Goal: Task Accomplishment & Management: Complete application form

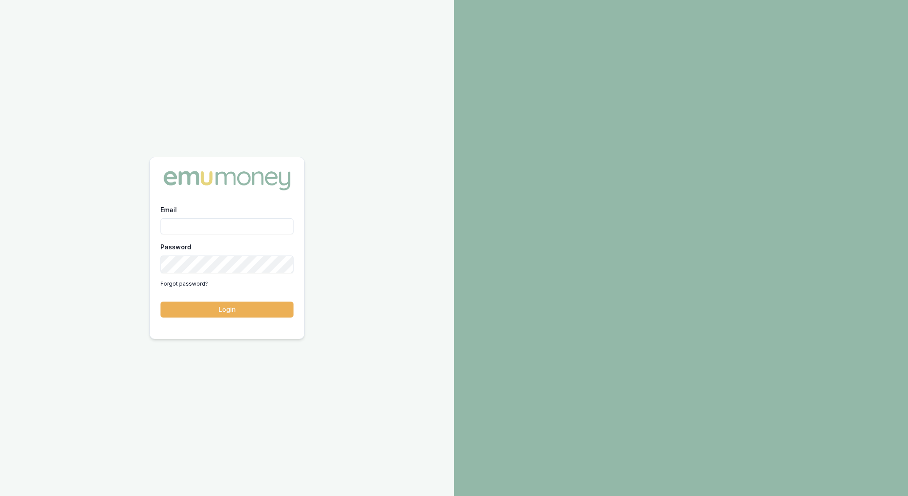
type input "rachael.connors@emumoney.com.au"
click at [227, 312] on button "Login" at bounding box center [226, 310] width 133 height 16
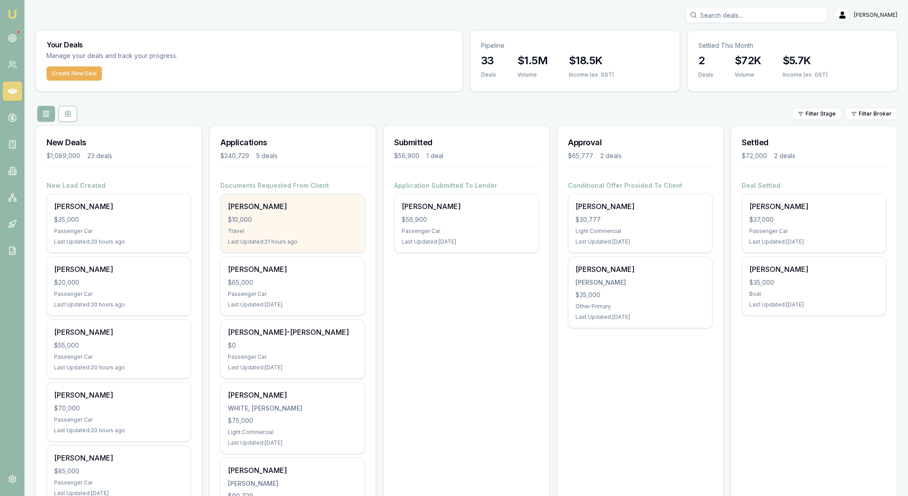
click at [324, 235] on div "Travel" at bounding box center [292, 231] width 129 height 7
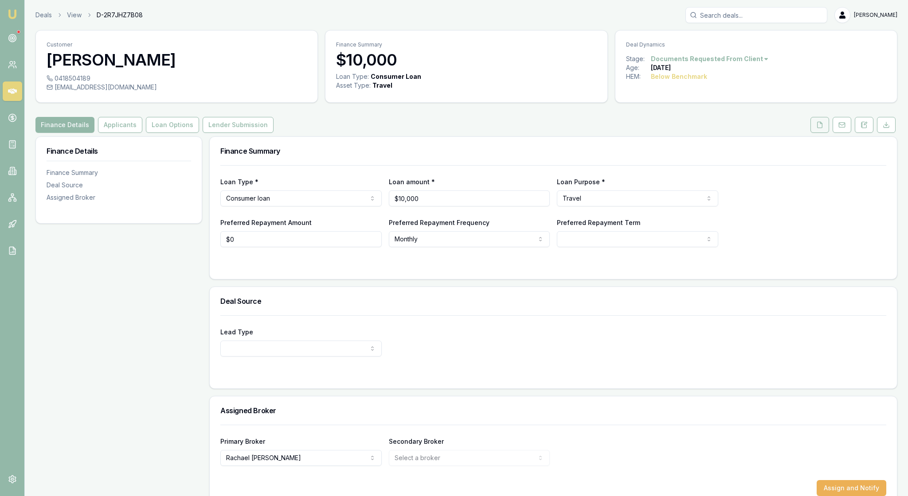
click at [810, 133] on button at bounding box center [819, 125] width 19 height 16
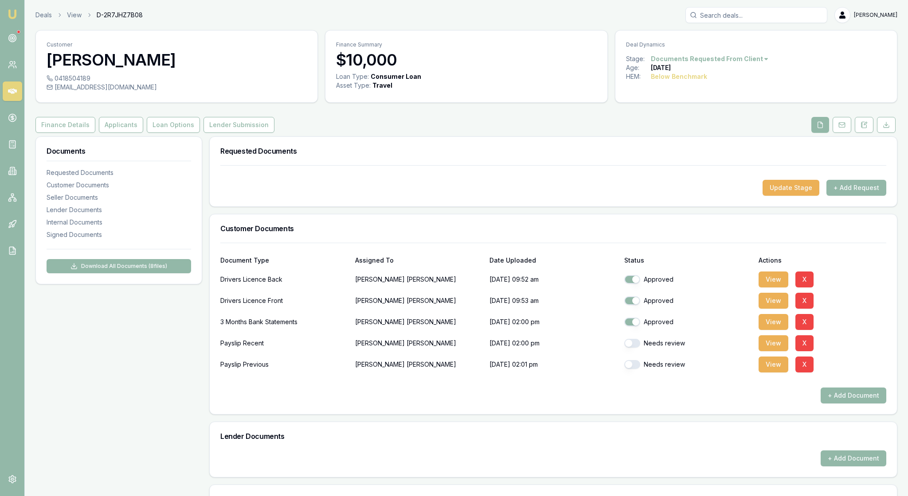
click at [705, 165] on div "Requested Documents" at bounding box center [553, 151] width 687 height 28
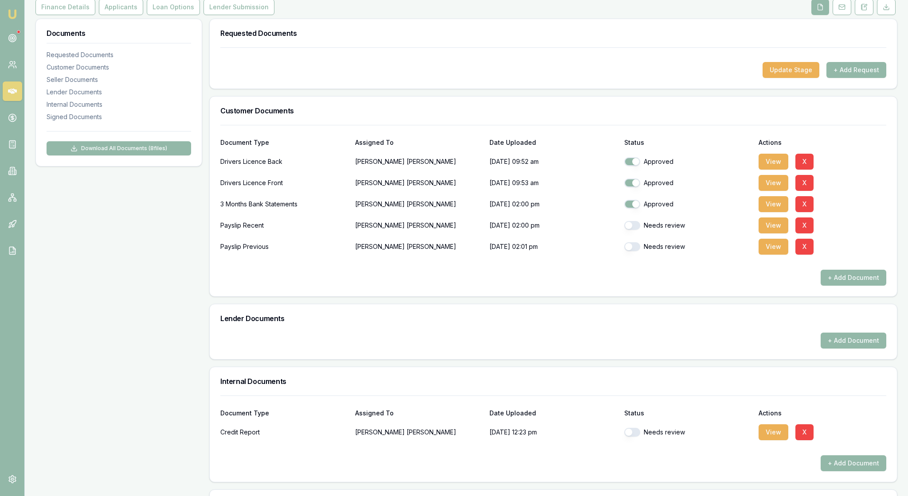
scroll to position [124, 0]
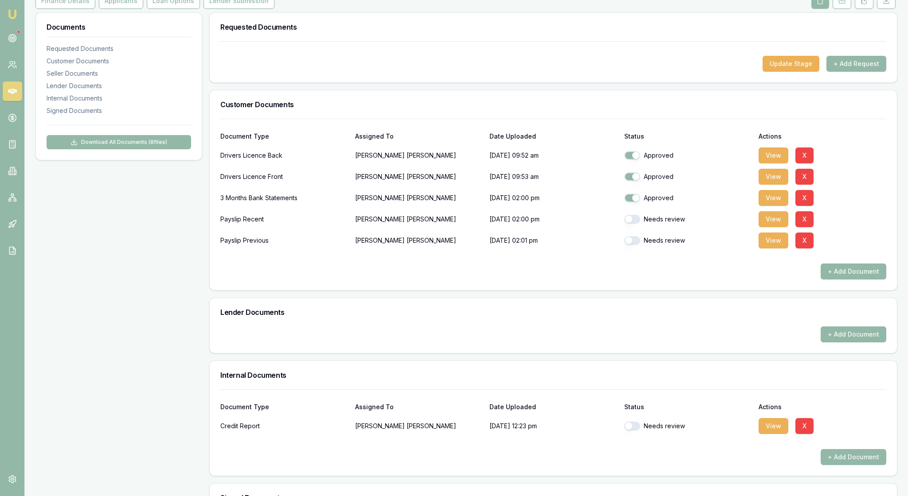
click at [635, 224] on button "button" at bounding box center [632, 219] width 16 height 9
checkbox input "true"
click at [635, 245] on button "button" at bounding box center [632, 240] width 16 height 9
checkbox input "true"
click at [692, 280] on div "+ Add Document" at bounding box center [553, 272] width 666 height 16
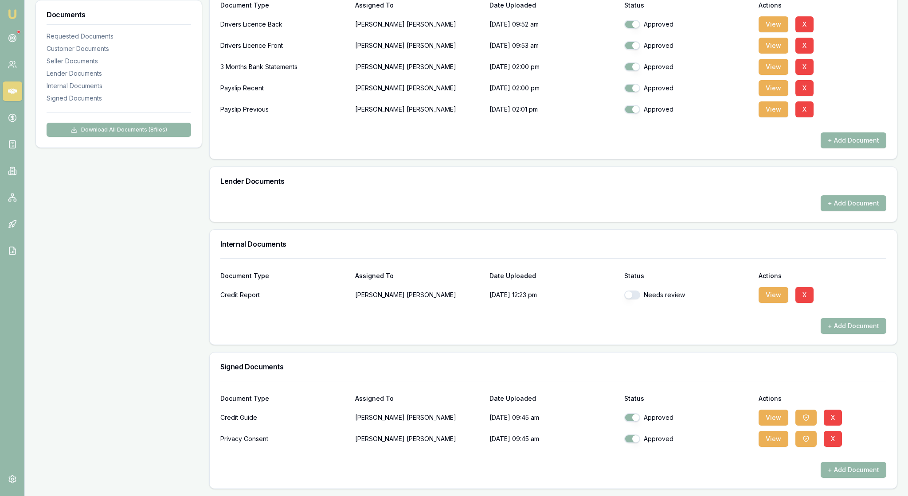
scroll to position [356, 0]
click at [637, 291] on button "button" at bounding box center [632, 295] width 16 height 9
checkbox input "true"
click at [722, 318] on div "+ Add Document" at bounding box center [553, 326] width 666 height 16
click at [774, 431] on button "View" at bounding box center [773, 439] width 30 height 16
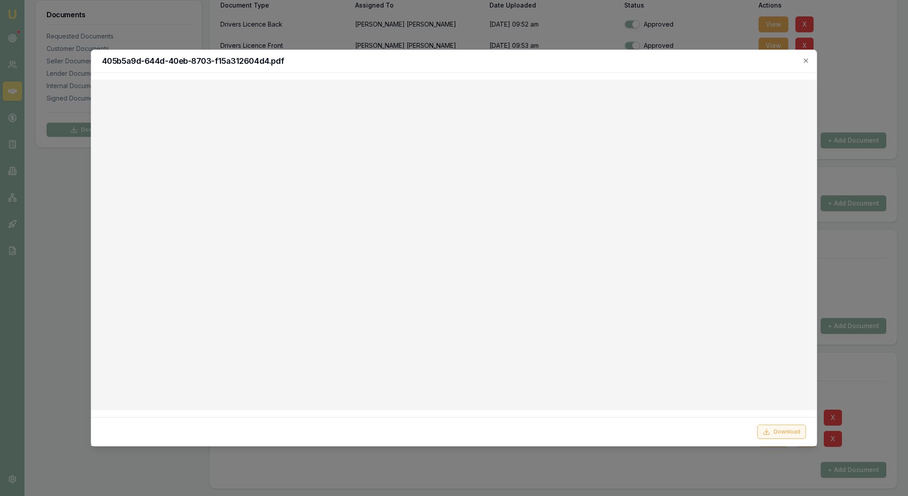
click at [778, 430] on button "Download" at bounding box center [781, 432] width 49 height 14
click at [803, 60] on icon "button" at bounding box center [805, 60] width 7 height 7
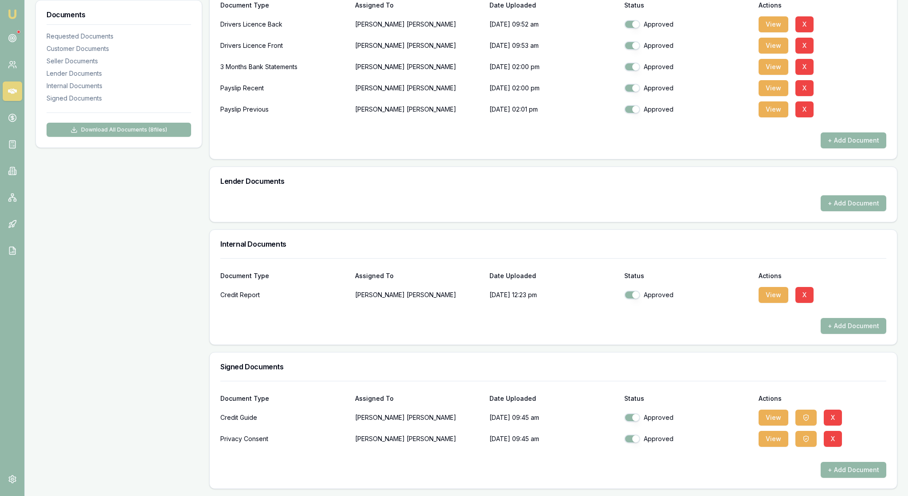
click at [150, 226] on div "Documents Requested Documents Customer Documents Seller Documents Lender Docume…" at bounding box center [118, 185] width 167 height 608
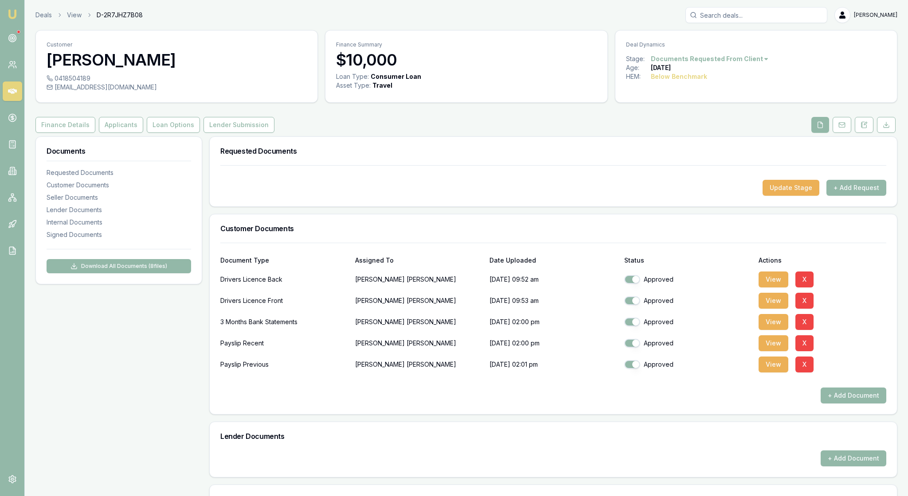
scroll to position [0, 0]
click at [860, 129] on icon at bounding box center [863, 124] width 7 height 7
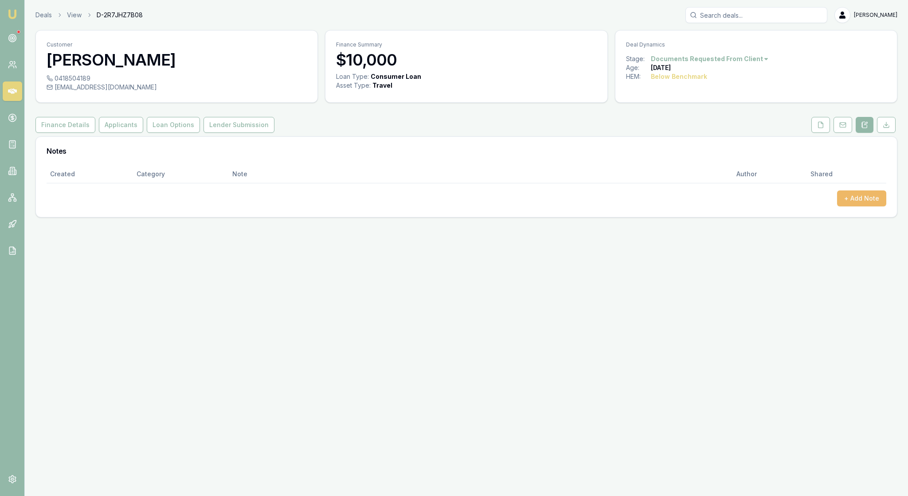
click at [856, 207] on button "+ Add Note" at bounding box center [861, 199] width 49 height 16
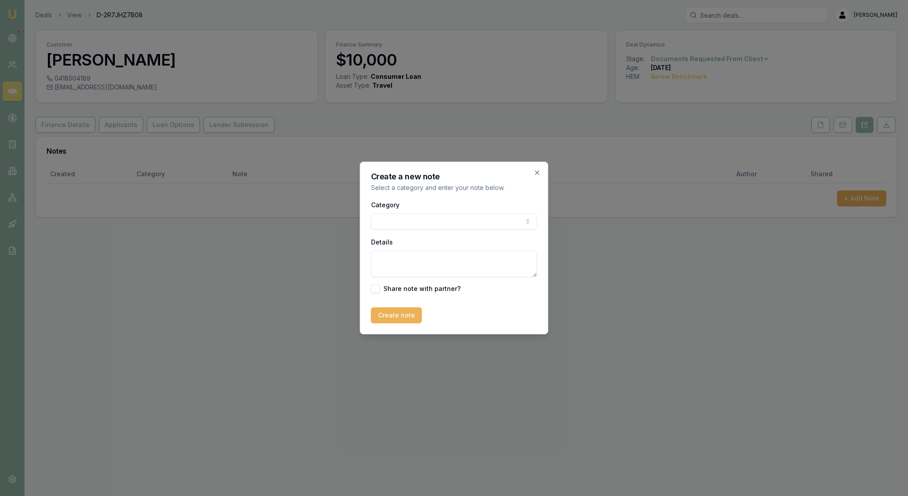
click at [512, 225] on body "Emu Broker Deals View D-2R7JHZ7B08 Rachael Connors Toggle Menu Customer Brooke …" at bounding box center [454, 248] width 908 height 496
click at [408, 273] on textarea "Details" at bounding box center [454, 264] width 166 height 27
type textarea "Client is wanting a loan for a holiday"
click at [404, 324] on button "Create note" at bounding box center [396, 316] width 51 height 16
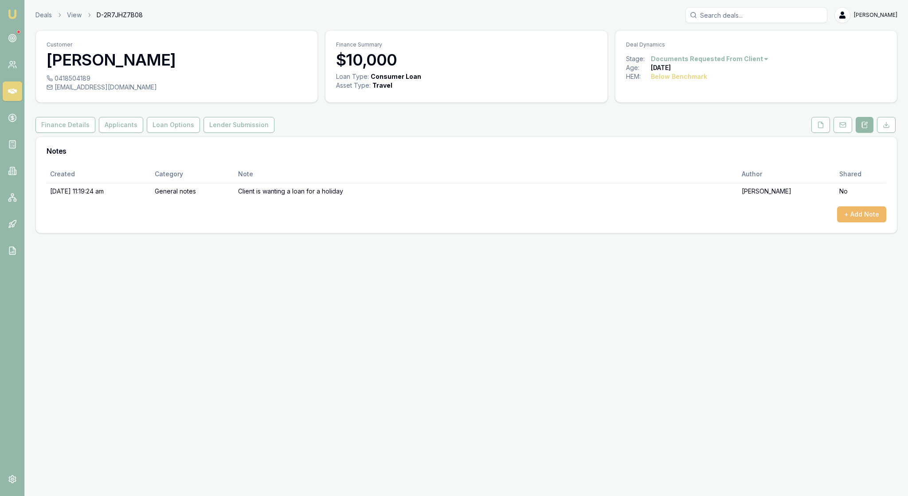
click at [848, 223] on button "+ Add Note" at bounding box center [861, 215] width 49 height 16
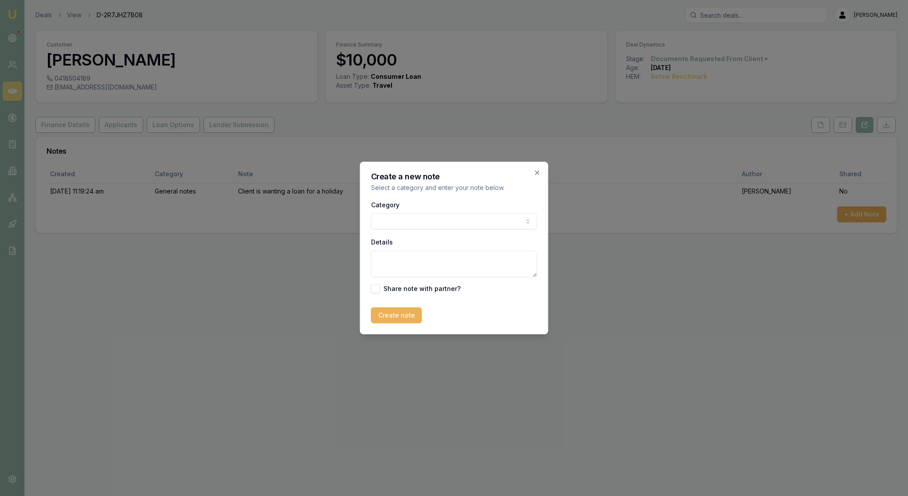
click at [522, 221] on body "Emu Broker Deals View D-2R7JHZ7B08 Rachael Connors Toggle Menu Customer Brooke …" at bounding box center [454, 248] width 908 height 496
click at [383, 271] on textarea "Details" at bounding box center [454, 264] width 166 height 27
click at [526, 223] on body "Emu Broker Deals View D-2R7JHZ7B08 Rachael Connors Toggle Menu Customer Brooke …" at bounding box center [454, 248] width 908 height 496
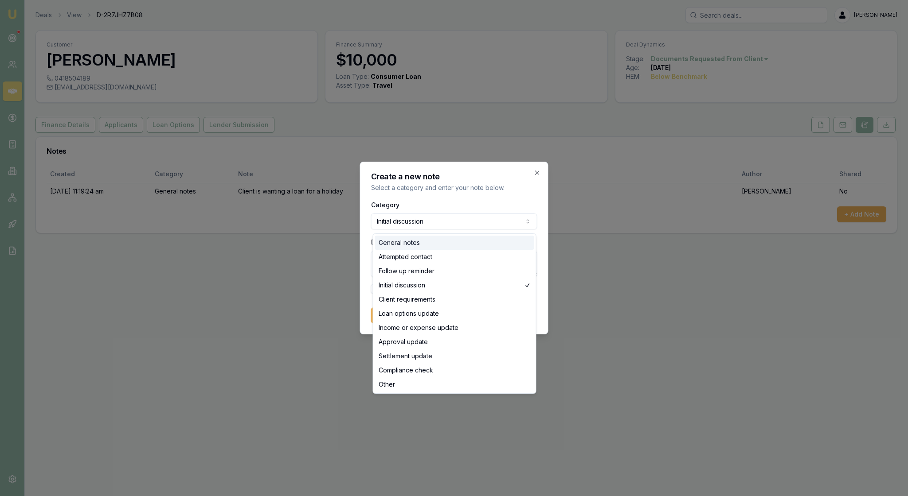
select select "GENERAL_NOTES"
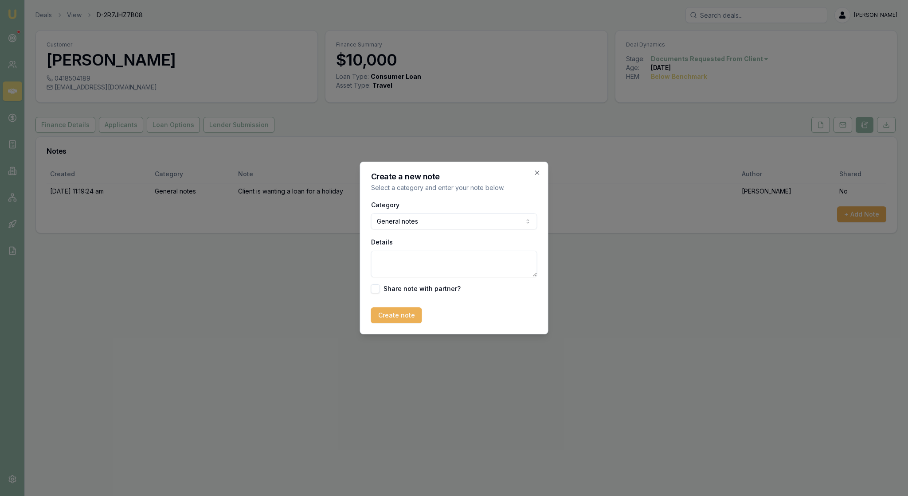
click at [403, 266] on textarea "Details" at bounding box center [454, 264] width 166 height 27
type textarea "Pepper would not do it because of the dishonours on her banking"
click at [411, 324] on button "Create note" at bounding box center [396, 316] width 51 height 16
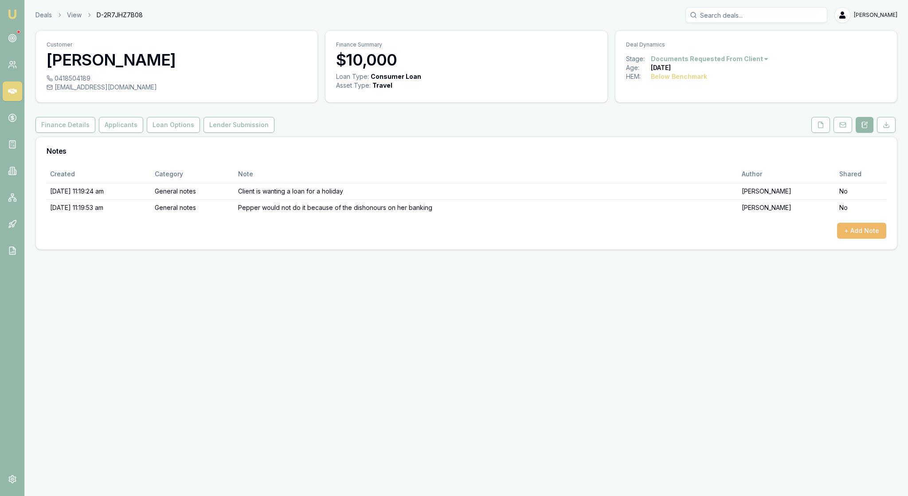
click at [857, 239] on button "+ Add Note" at bounding box center [861, 231] width 49 height 16
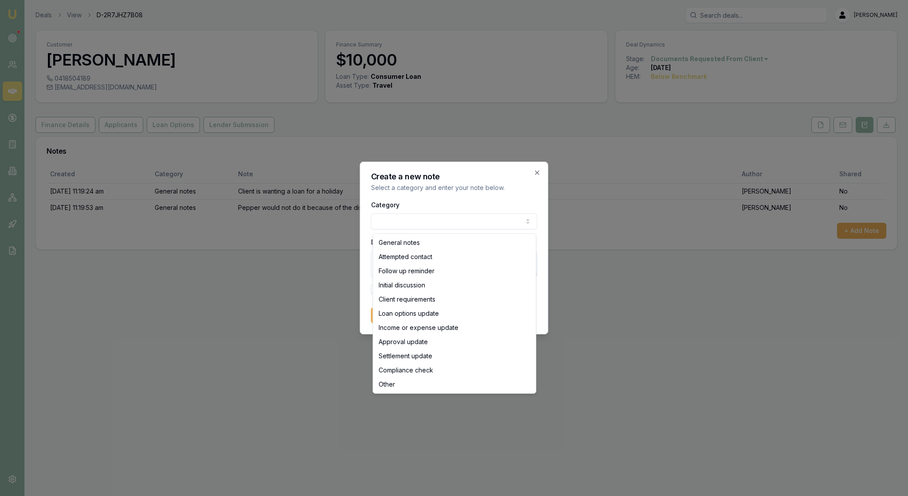
click at [521, 222] on body "Emu Broker Deals View D-2R7JHZ7B08 Rachael Connors Toggle Menu Customer Brooke …" at bounding box center [454, 248] width 908 height 496
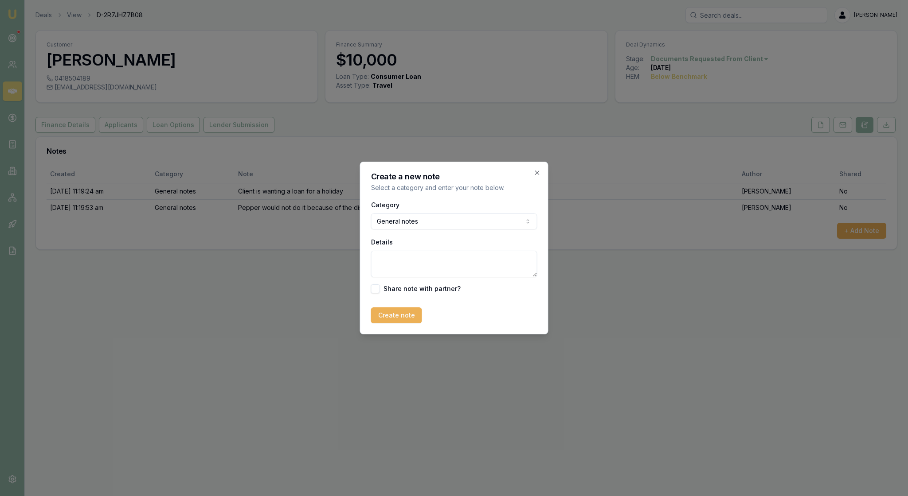
click at [382, 262] on textarea "Details" at bounding box center [454, 264] width 166 height 27
type textarea "Ive sent the deal to Money3"
click at [409, 323] on button "Create note" at bounding box center [396, 316] width 51 height 16
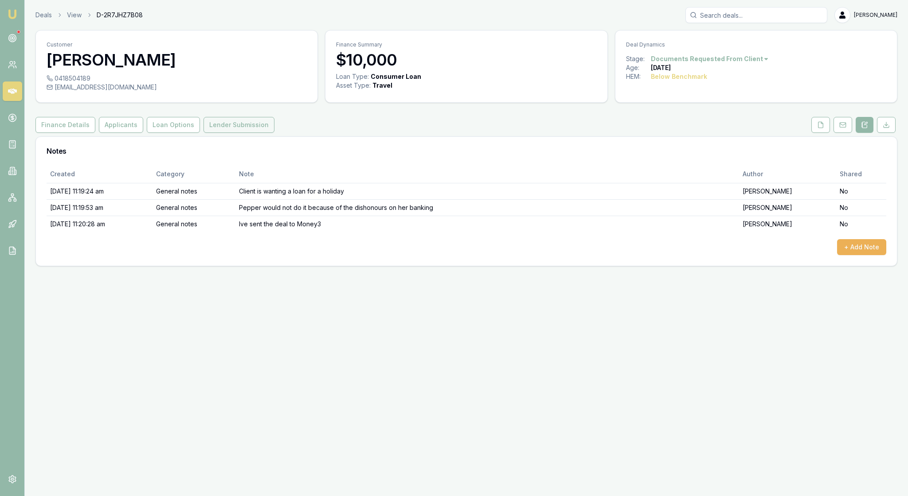
click at [274, 133] on button "Lender Submission" at bounding box center [238, 125] width 71 height 16
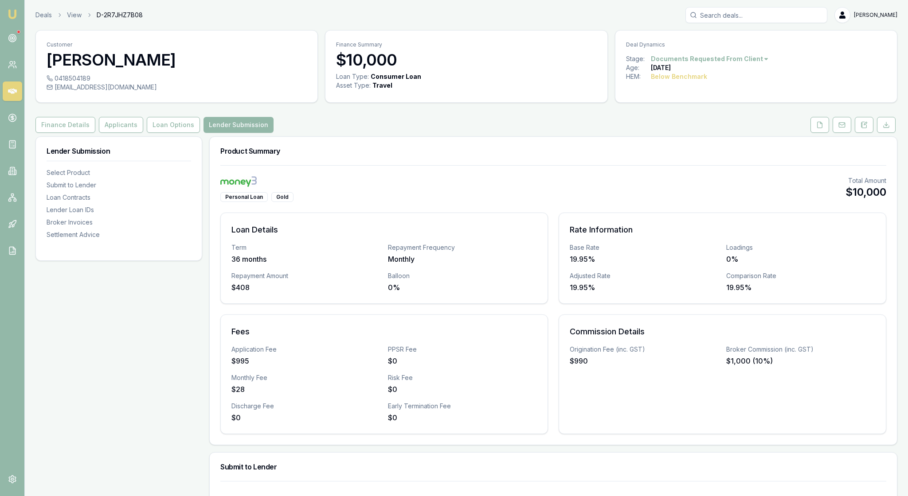
click at [446, 202] on div "Personal Loan Gold Total Amount $10,000" at bounding box center [553, 189] width 666 height 26
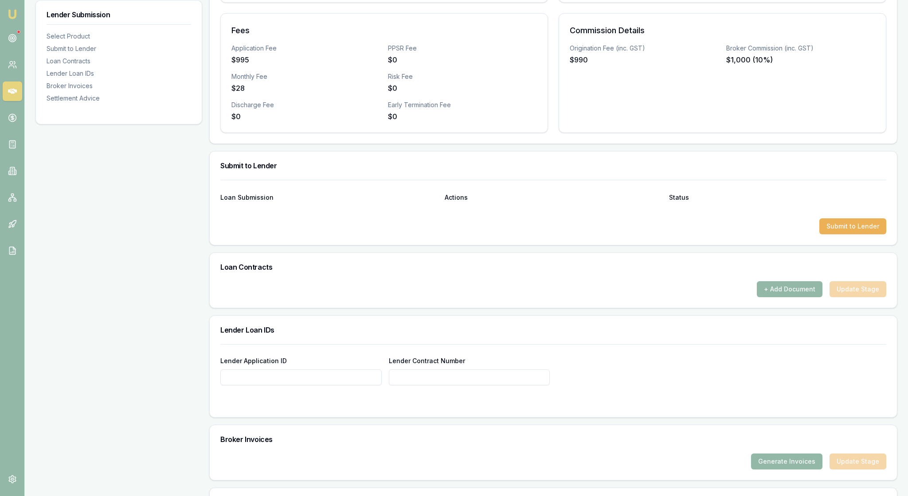
scroll to position [312, 0]
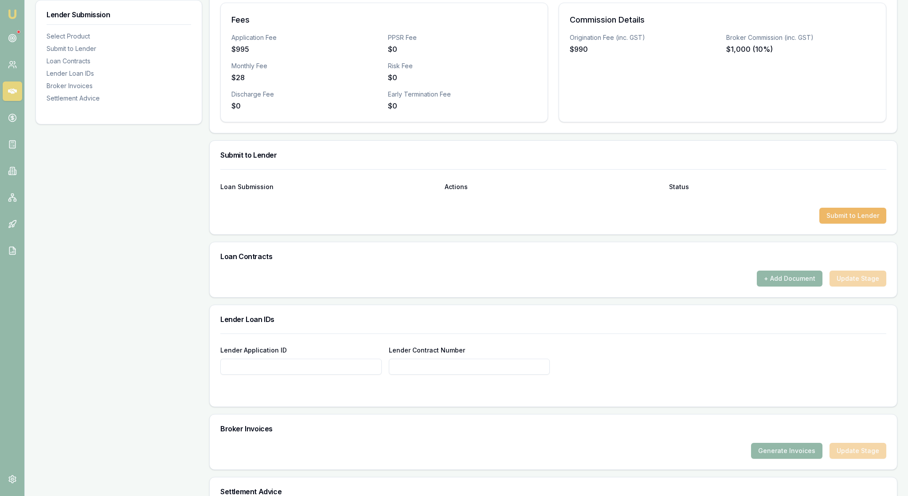
click at [841, 224] on button "Submit to Lender" at bounding box center [852, 216] width 67 height 16
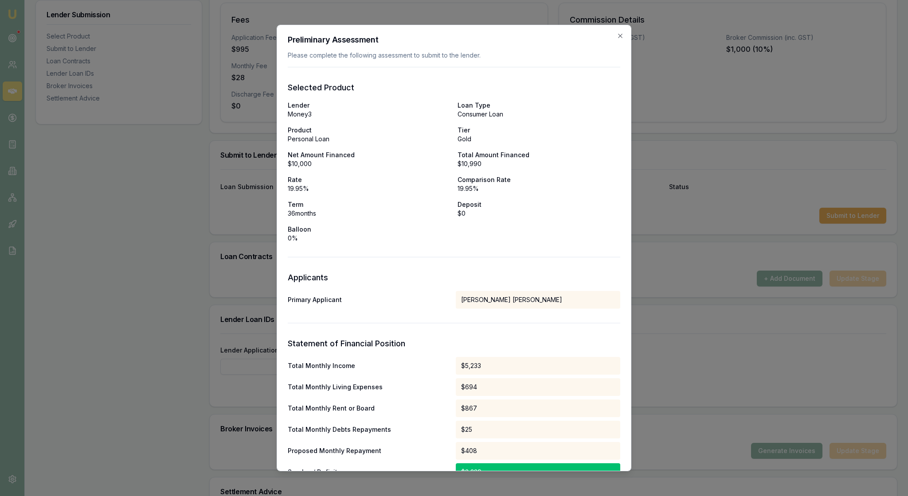
click at [543, 243] on div "Lender Money3 Loan Type Consumer Loan Product Personal Loan Tier Gold Net Amoun…" at bounding box center [454, 172] width 332 height 142
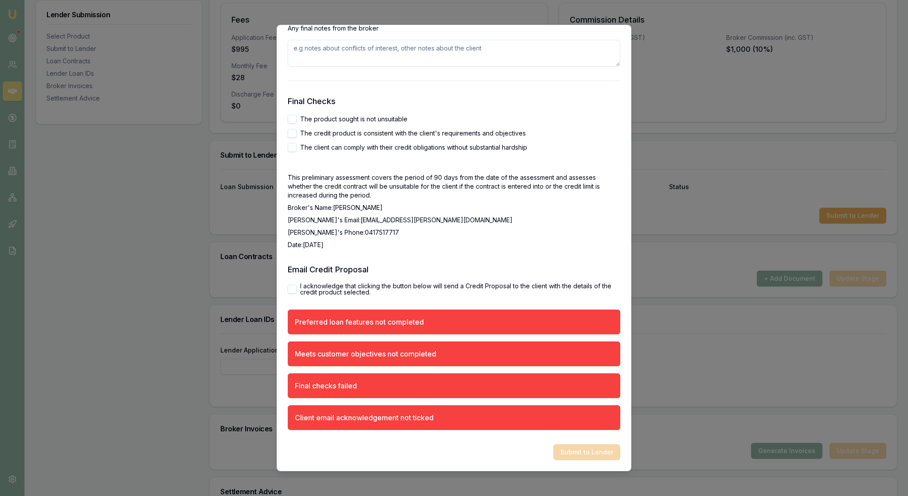
scroll to position [1727, 0]
click at [293, 294] on button "I acknowledge that clicking the button below will send a Credit Proposal to the…" at bounding box center [292, 289] width 9 height 9
checkbox input "true"
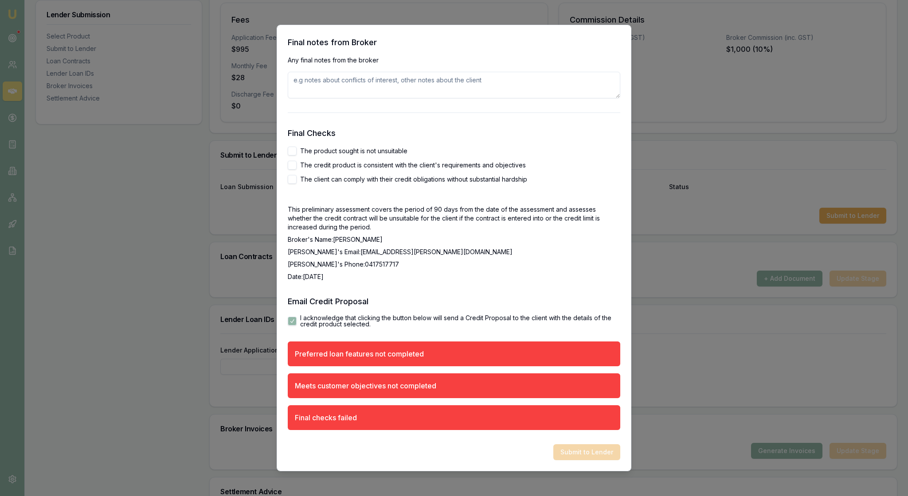
click at [293, 175] on button "The client can comply with their credit obligations without substantial hardship" at bounding box center [292, 179] width 9 height 9
checkbox input "true"
click at [294, 161] on button "The credit product is consistent with the client's requirements and objectives" at bounding box center [292, 165] width 9 height 9
checkbox input "true"
click at [294, 147] on button "The product sought is not unsuitable" at bounding box center [292, 151] width 9 height 9
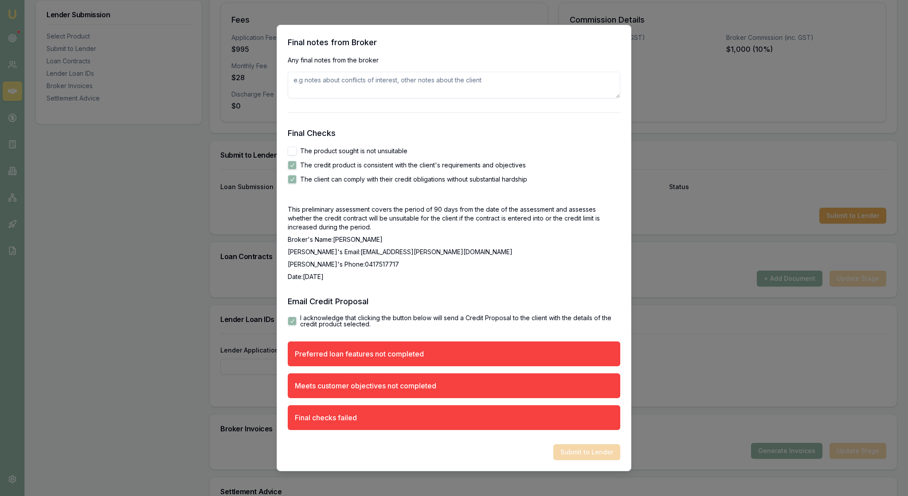
scroll to position [1710, 0]
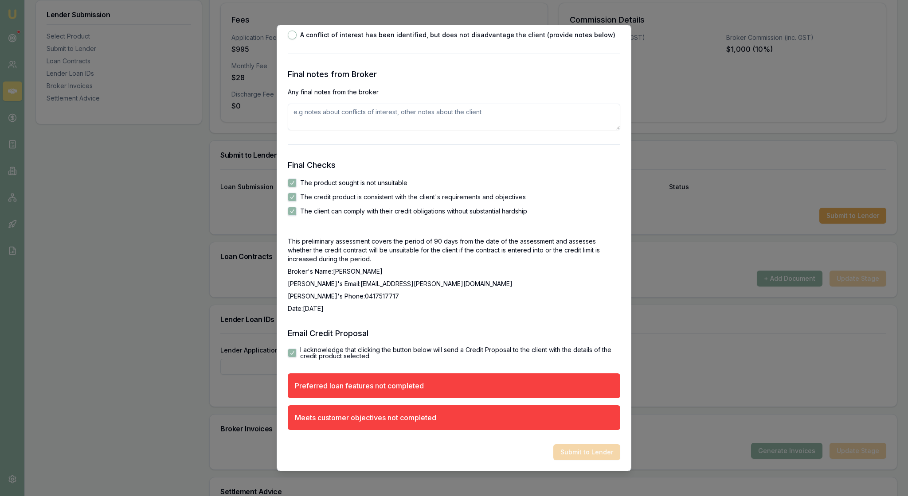
click at [407, 180] on label "The product sought is not unsuitable" at bounding box center [353, 183] width 107 height 6
click at [297, 179] on button "The product sought is not unsuitable" at bounding box center [292, 183] width 9 height 9
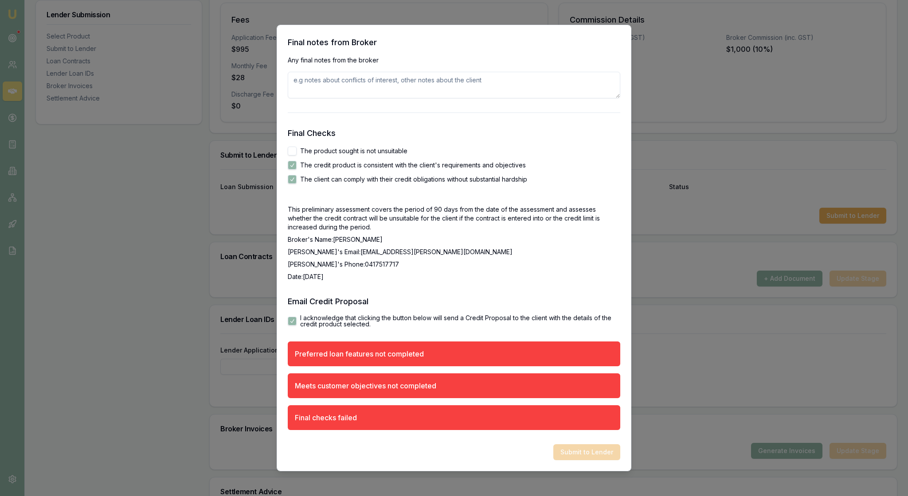
click at [293, 147] on button "The product sought is not unsuitable" at bounding box center [292, 151] width 9 height 9
checkbox input "true"
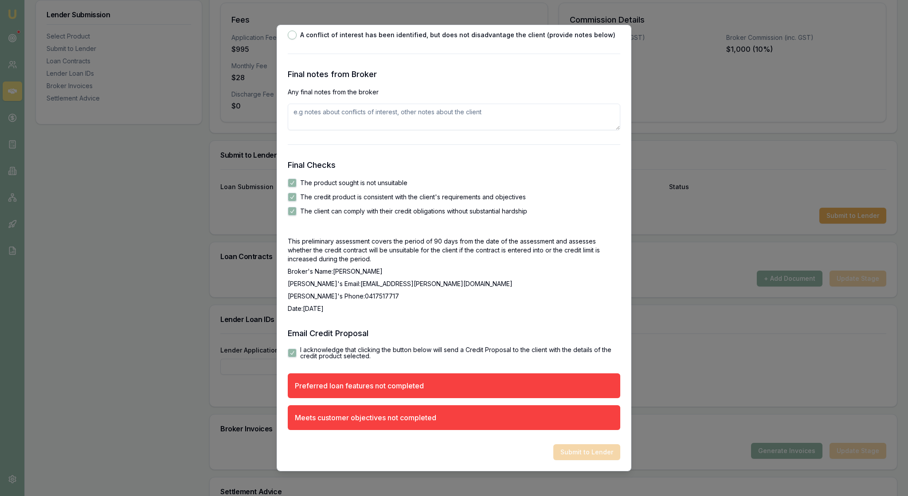
click at [324, 104] on textarea at bounding box center [454, 117] width 332 height 27
click at [432, 68] on div "Final notes from Broker Any final notes from the broker" at bounding box center [454, 99] width 332 height 62
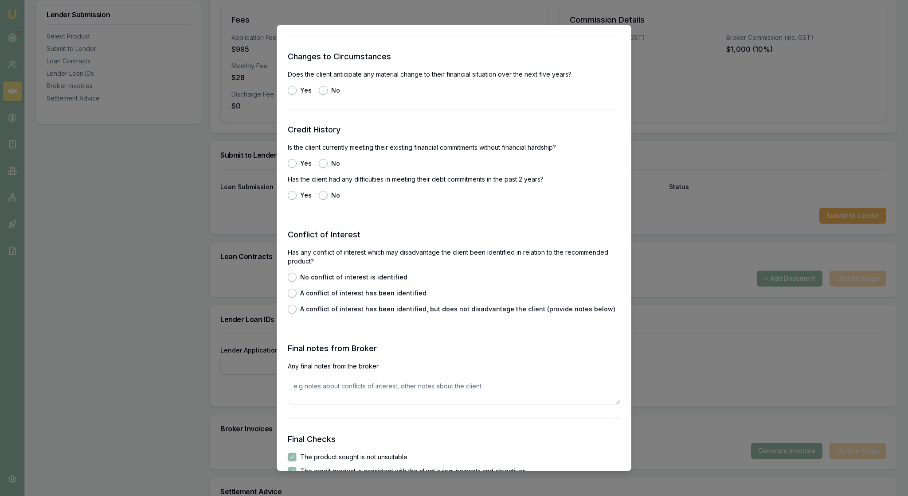
scroll to position [1199, 0]
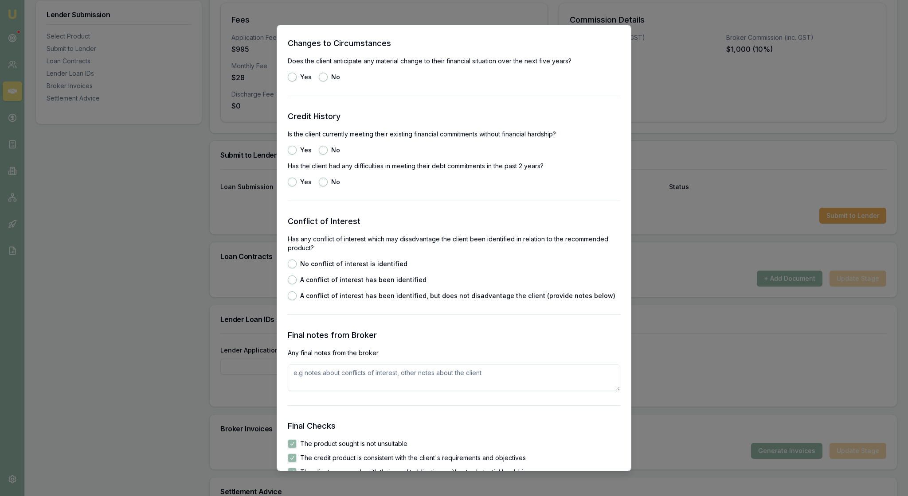
type textarea "The client had no requirements"
type textarea "Yes it does"
click at [328, 82] on button "No" at bounding box center [323, 77] width 9 height 9
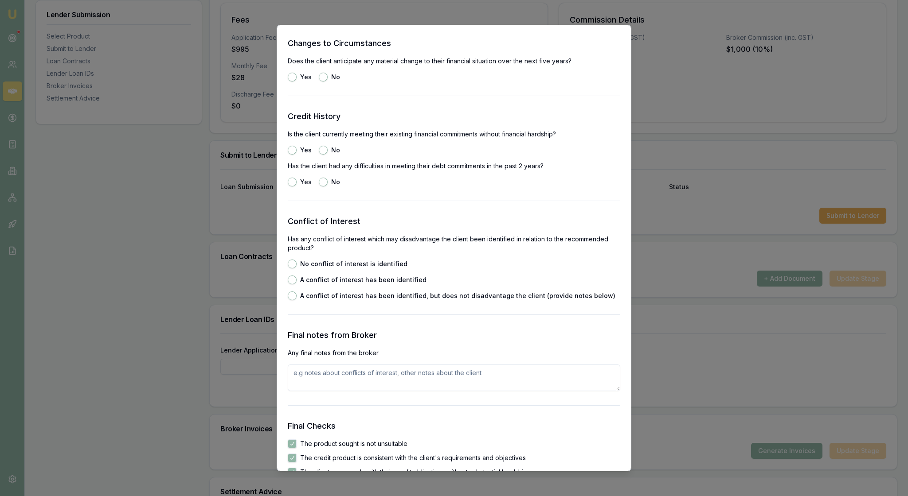
radio input "true"
click at [295, 155] on button "Yes" at bounding box center [292, 150] width 9 height 9
radio input "true"
click at [328, 187] on button "No" at bounding box center [323, 182] width 9 height 9
radio input "true"
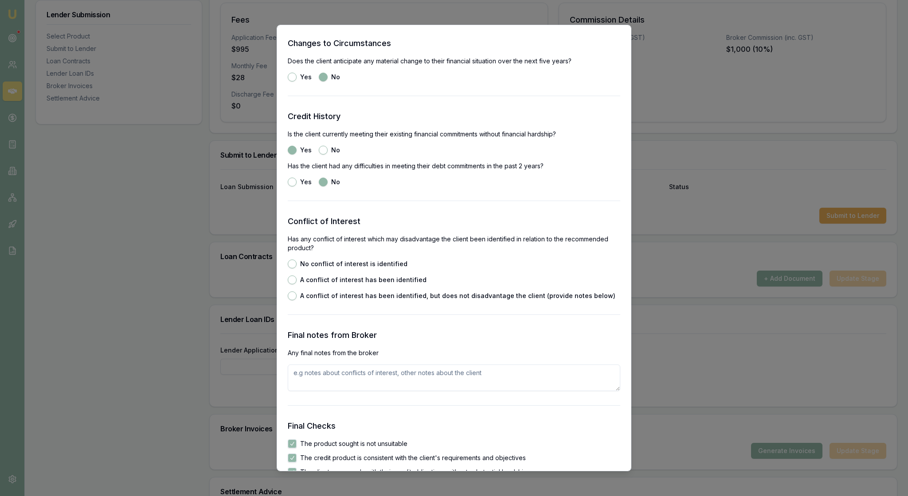
click at [414, 228] on h3 "Conflict of Interest" at bounding box center [454, 221] width 332 height 12
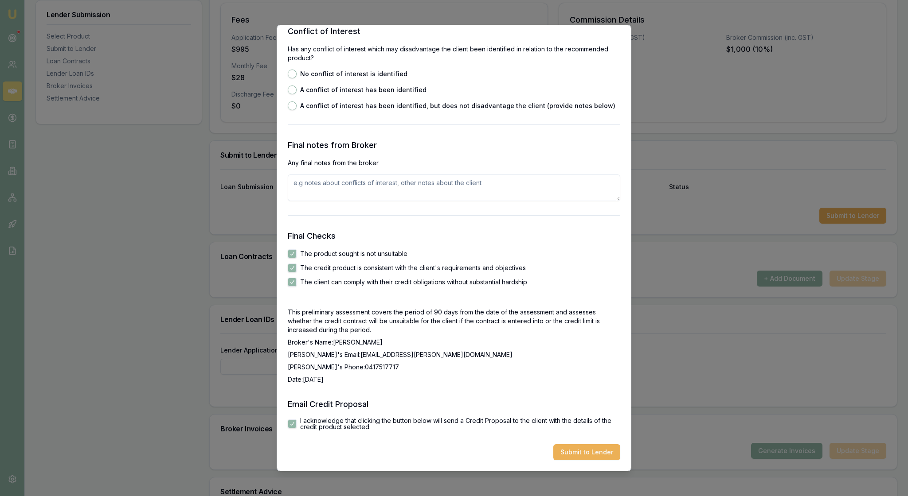
scroll to position [1411, 0]
click at [293, 78] on button "No conflict of interest is identified" at bounding box center [292, 74] width 9 height 9
radio input "true"
click at [434, 201] on textarea at bounding box center [454, 188] width 332 height 27
type textarea "The client is happy for me to resubmit to Money 3"
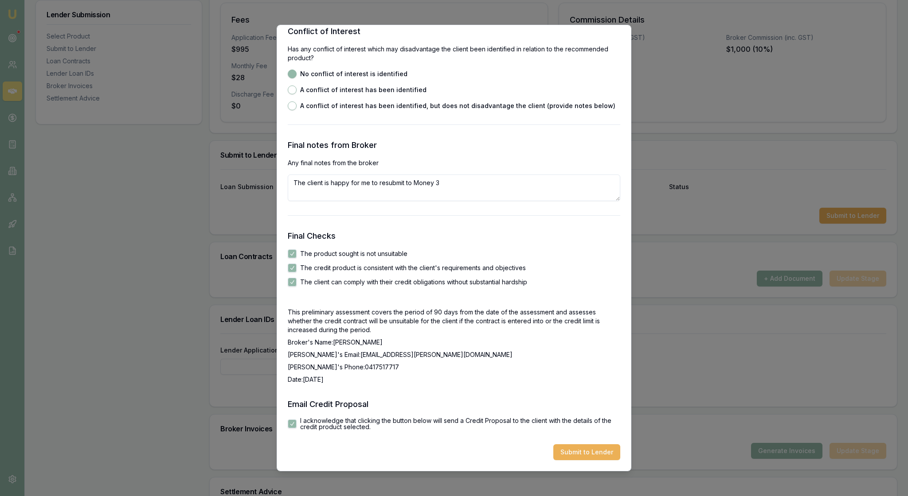
click at [530, 201] on div "Final notes from Broker Any final notes from the broker The client is happy for…" at bounding box center [454, 170] width 332 height 62
click at [598, 445] on button "Submit to Lender" at bounding box center [586, 453] width 67 height 16
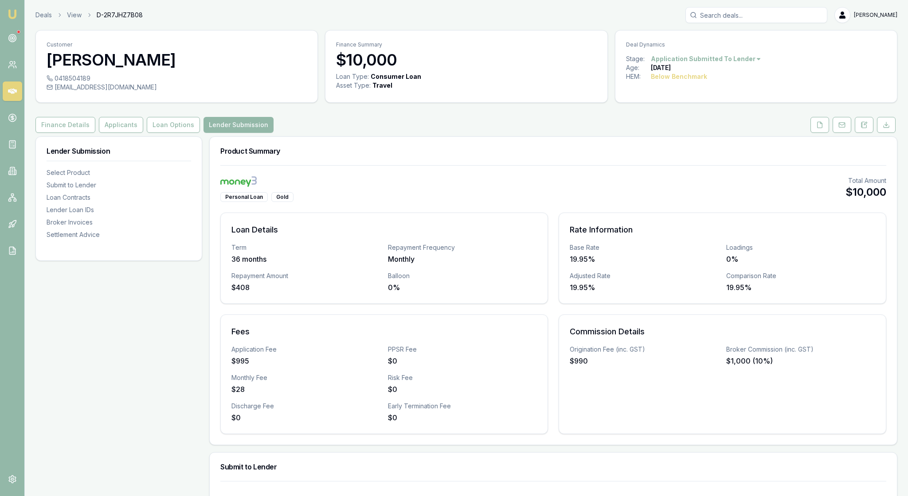
click at [18, 16] on img at bounding box center [12, 14] width 11 height 11
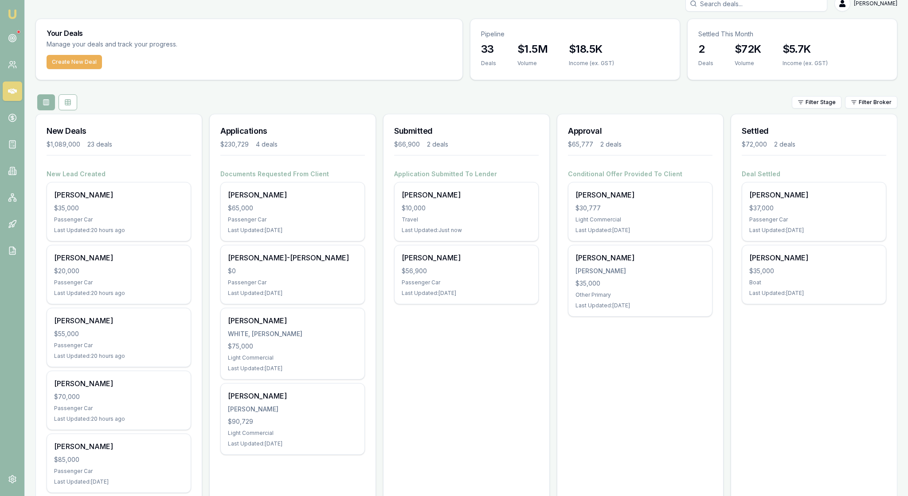
scroll to position [9, 0]
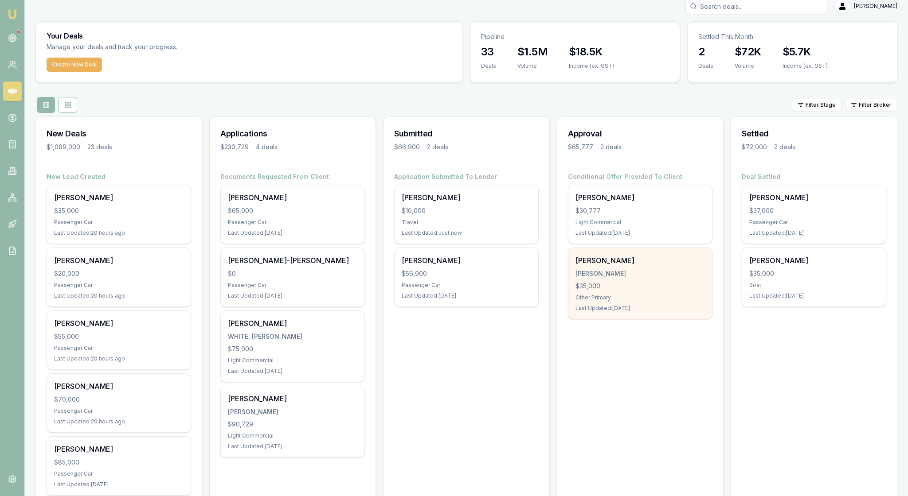
click at [649, 291] on div "$35,000" at bounding box center [639, 286] width 129 height 9
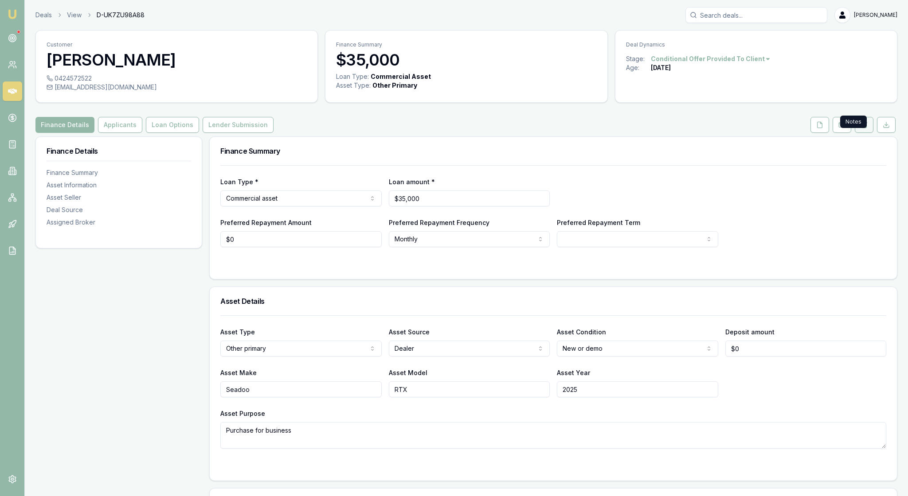
click at [860, 129] on icon at bounding box center [863, 124] width 7 height 7
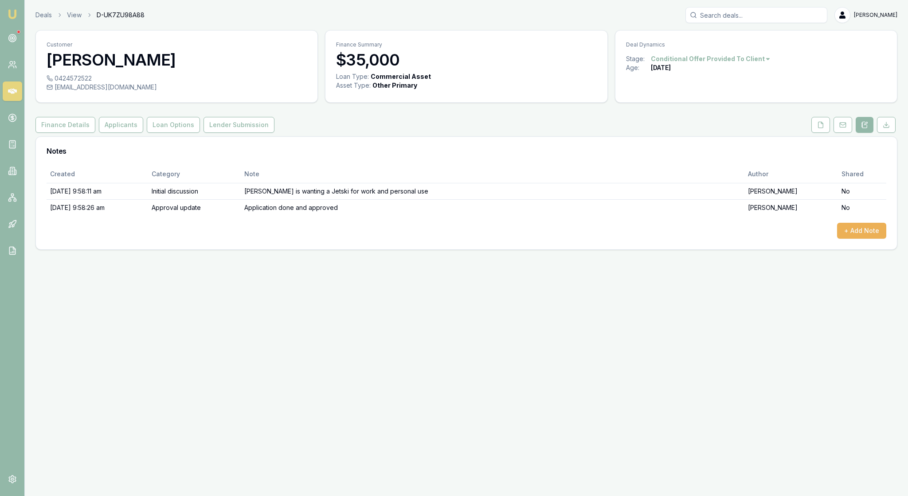
click at [856, 239] on div "Created Category Note Author Shared [DATE] 9:58:11 am Initial discussion [PERSO…" at bounding box center [467, 202] width 840 height 74
click at [856, 239] on button "+ Add Note" at bounding box center [861, 231] width 49 height 16
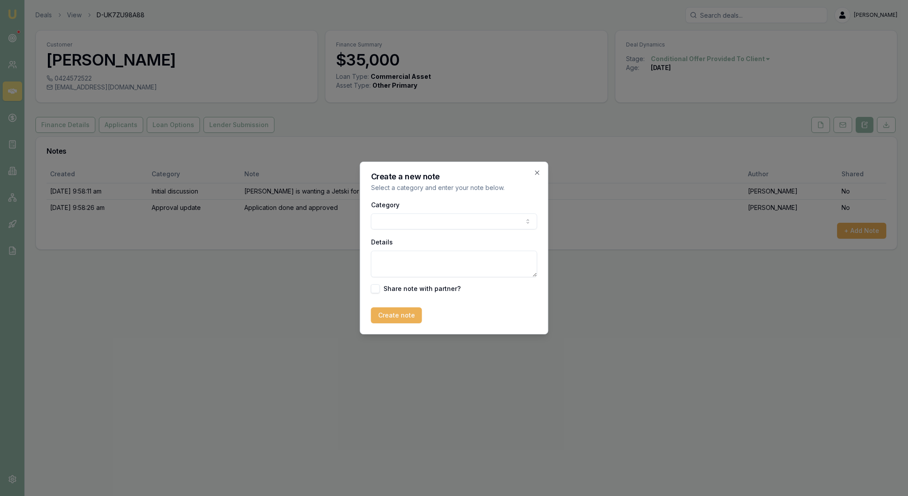
click at [503, 223] on body "Emu Broker Deals View D-UK7ZU98A88 [PERSON_NAME] Toggle Menu Customer [PERSON_N…" at bounding box center [454, 248] width 908 height 496
click at [423, 269] on textarea "Details" at bounding box center [454, 264] width 166 height 27
type textarea "Waiting on tax invoice from the dealer to order docs"
click at [418, 324] on button "Create note" at bounding box center [396, 316] width 51 height 16
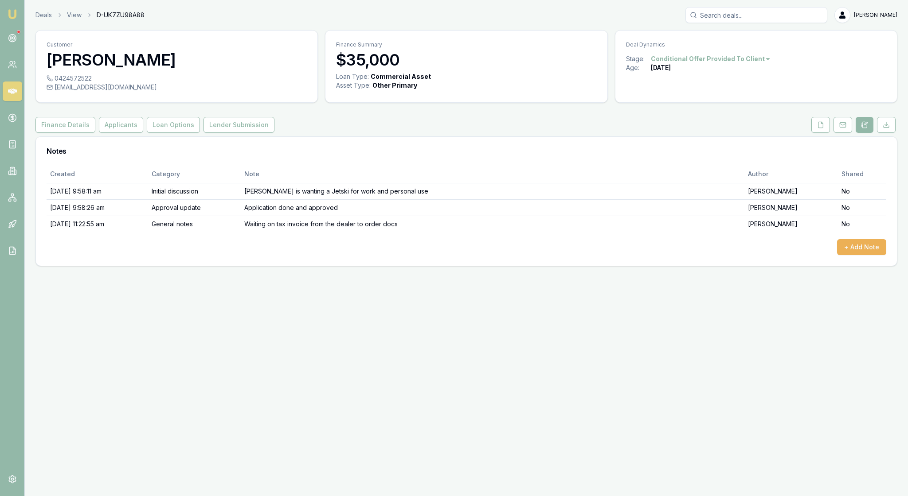
click at [835, 362] on div "Emu Broker Deals View D-UK7ZU98A88 [PERSON_NAME] Toggle Menu Customer [PERSON_N…" at bounding box center [454, 248] width 908 height 496
click at [15, 12] on img at bounding box center [12, 14] width 11 height 11
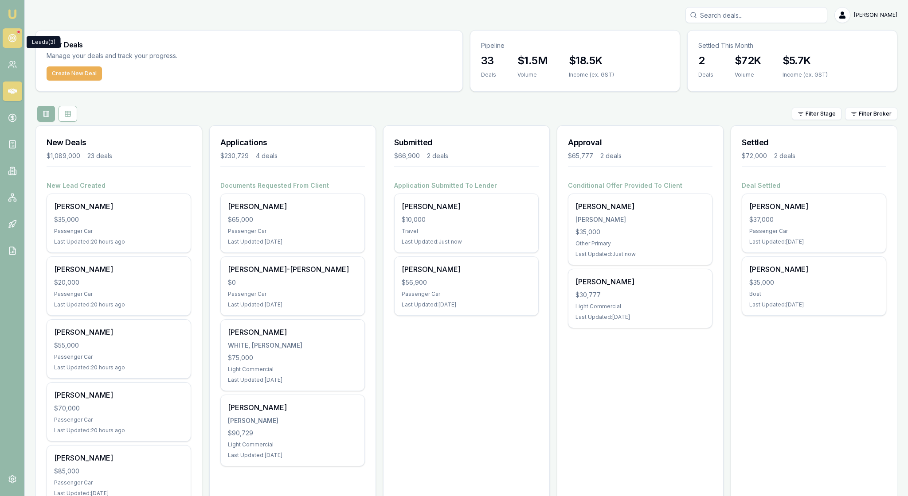
click at [13, 39] on circle at bounding box center [12, 37] width 1 height 1
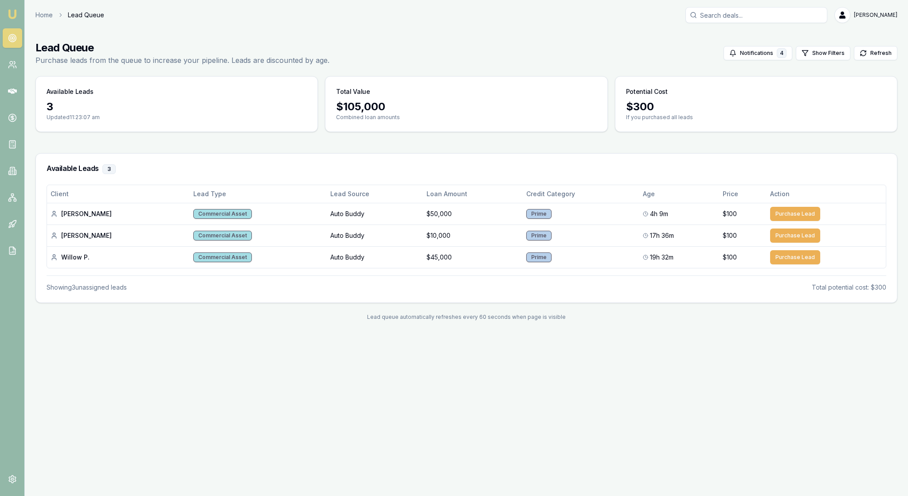
click at [15, 18] on img at bounding box center [12, 14] width 11 height 11
